Goal: Task Accomplishment & Management: Manage account settings

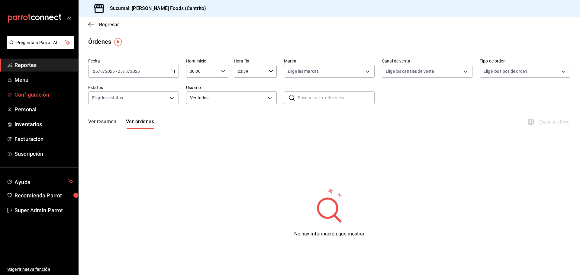
click at [32, 97] on span "Configuración" at bounding box center [44, 95] width 59 height 8
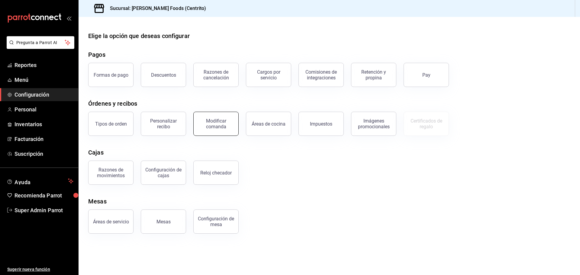
click at [214, 134] on button "Modificar comanda" at bounding box center [215, 124] width 45 height 24
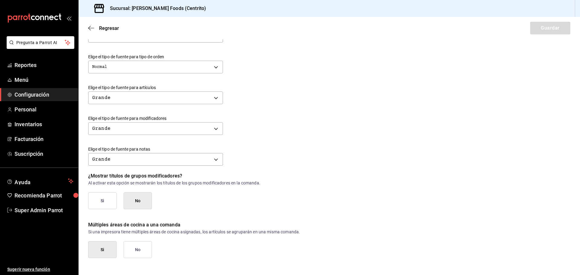
scroll to position [208, 0]
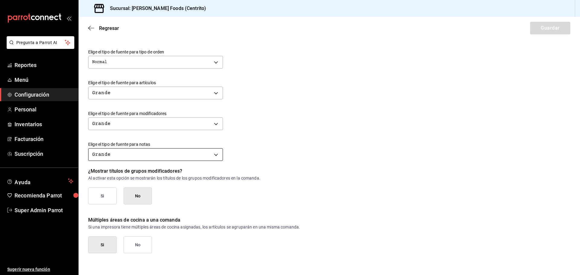
click at [155, 154] on body "Pregunta a Parrot AI Reportes Menú Configuración Personal Inventarios Facturaci…" at bounding box center [290, 137] width 580 height 275
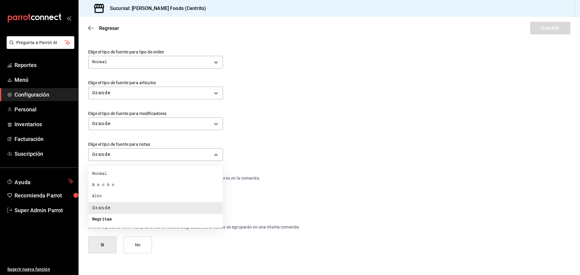
click at [278, 155] on div at bounding box center [290, 137] width 580 height 275
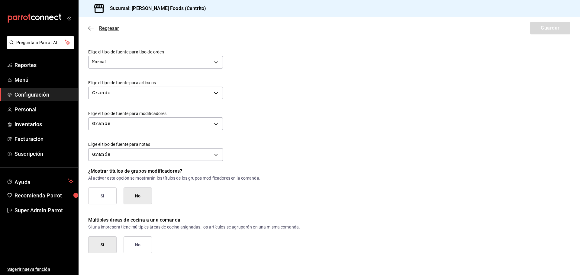
click at [91, 27] on icon "button" at bounding box center [91, 27] width 6 height 5
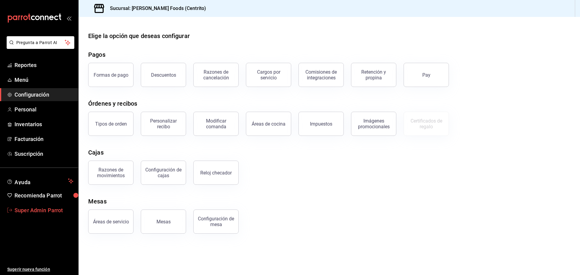
click at [55, 211] on span "Super Admin Parrot" at bounding box center [44, 210] width 59 height 8
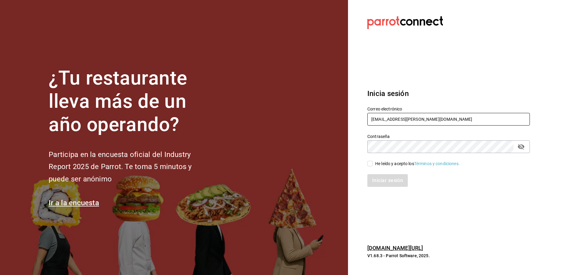
click at [395, 113] on input "[EMAIL_ADDRESS][PERSON_NAME][DOMAIN_NAME]" at bounding box center [448, 119] width 163 height 13
click at [396, 113] on input "[EMAIL_ADDRESS][PERSON_NAME][DOMAIN_NAME]" at bounding box center [448, 119] width 163 height 13
type input "[EMAIL_ADDRESS][DOMAIN_NAME]"
click at [384, 160] on div "He leído y acepto los Términos y condiciones." at bounding box center [445, 160] width 170 height 14
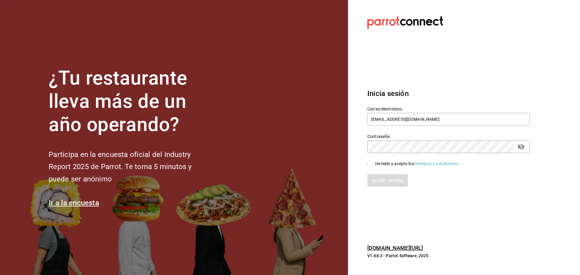
click at [383, 163] on div "He leído y acepto los Términos y condiciones." at bounding box center [417, 164] width 85 height 6
click at [373, 163] on input "He leído y acepto los Términos y condiciones." at bounding box center [369, 163] width 5 height 5
checkbox input "true"
click at [391, 185] on button "Iniciar sesión" at bounding box center [387, 180] width 41 height 13
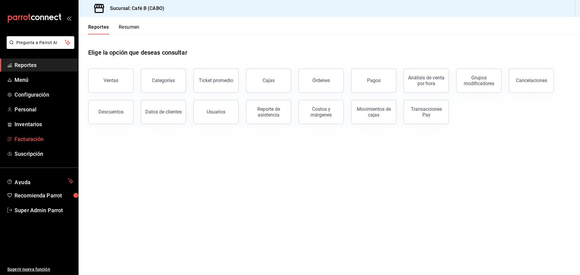
click at [42, 142] on span "Facturación" at bounding box center [44, 139] width 59 height 8
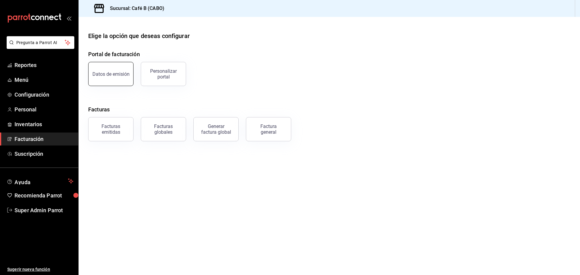
click at [111, 66] on button "Datos de emisión" at bounding box center [110, 74] width 45 height 24
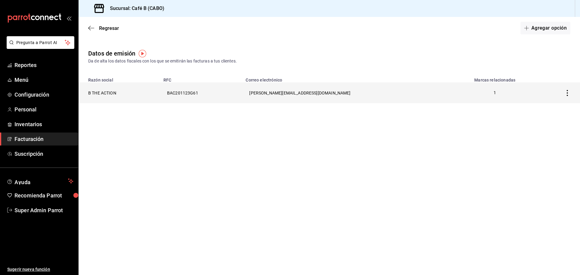
click at [108, 89] on th "B THE ACTION" at bounding box center [119, 92] width 81 height 21
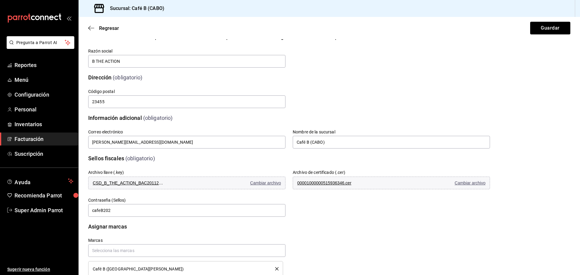
scroll to position [73, 0]
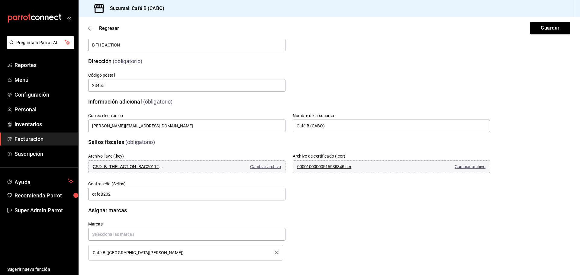
click at [382, 212] on div "Marcas Café B (Plaza Santa Carmela)" at bounding box center [282, 233] width 416 height 53
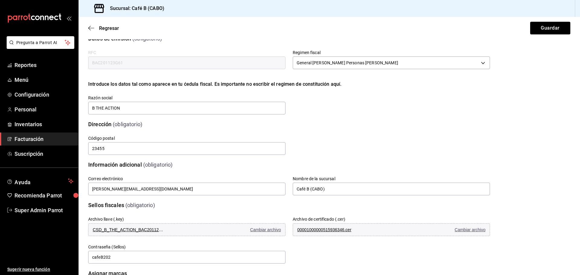
scroll to position [0, 0]
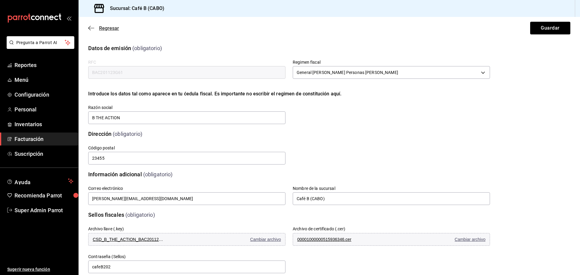
click at [89, 29] on icon "button" at bounding box center [89, 28] width 2 height 5
